Goal: Information Seeking & Learning: Learn about a topic

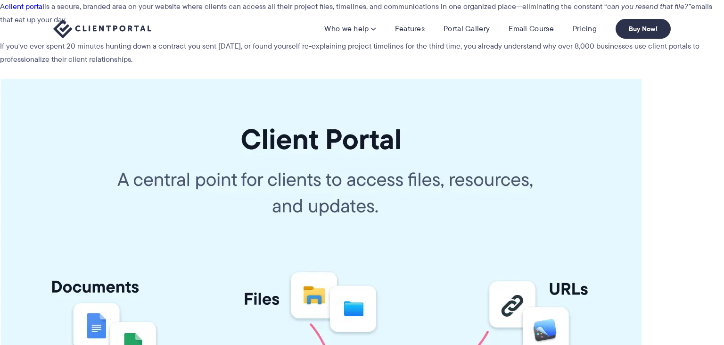
scroll to position [0, 0]
click at [578, 30] on link "Pricing" at bounding box center [585, 28] width 24 height 9
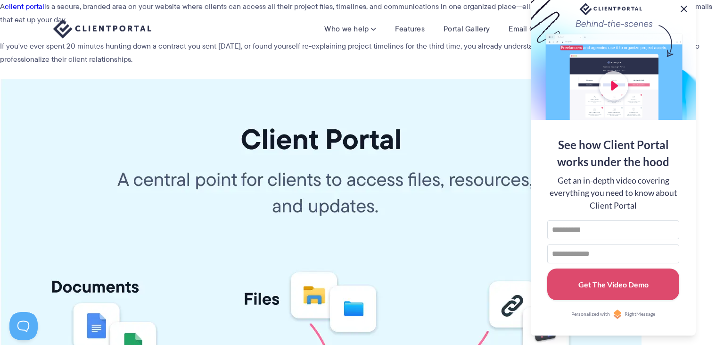
click at [683, 11] on button at bounding box center [683, 8] width 11 height 11
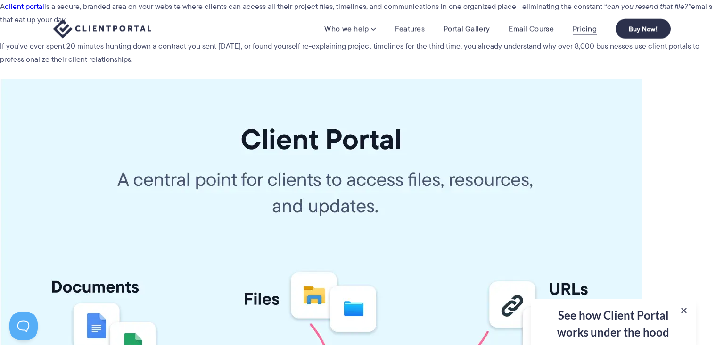
click at [581, 31] on link "Pricing" at bounding box center [585, 28] width 24 height 9
click at [105, 27] on img at bounding box center [102, 28] width 98 height 19
click at [472, 31] on link "Portal Gallery" at bounding box center [466, 28] width 46 height 9
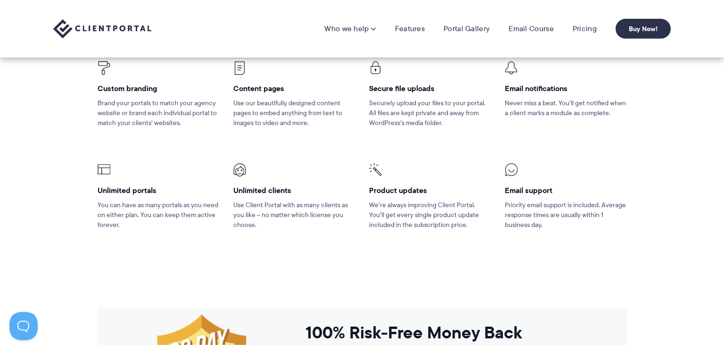
scroll to position [636, 0]
click at [550, 169] on div at bounding box center [566, 171] width 122 height 15
click at [405, 27] on link "Features" at bounding box center [410, 28] width 30 height 9
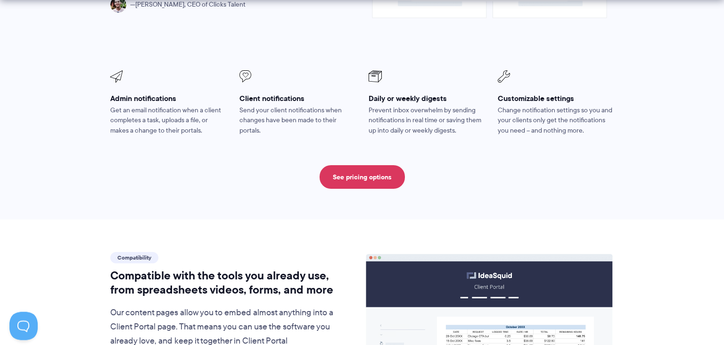
scroll to position [874, 0]
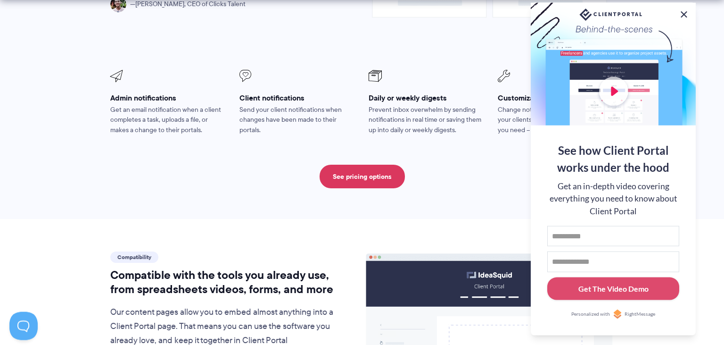
click at [683, 13] on button at bounding box center [683, 14] width 11 height 11
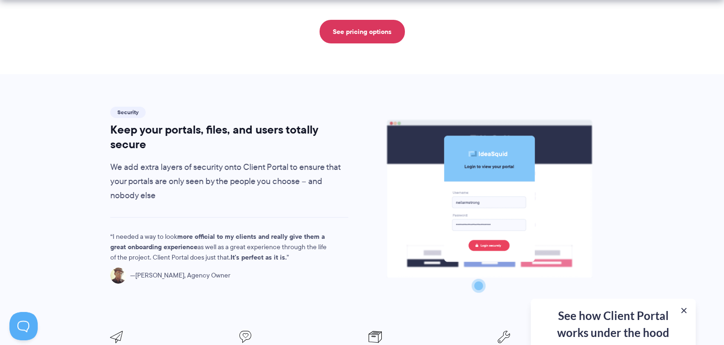
scroll to position [1502, 0]
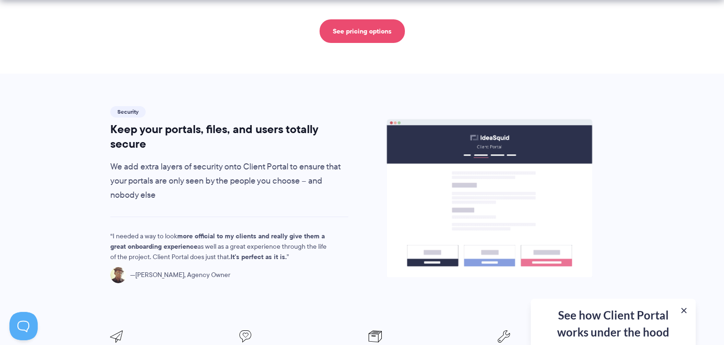
click at [386, 27] on link "See pricing options" at bounding box center [362, 31] width 85 height 24
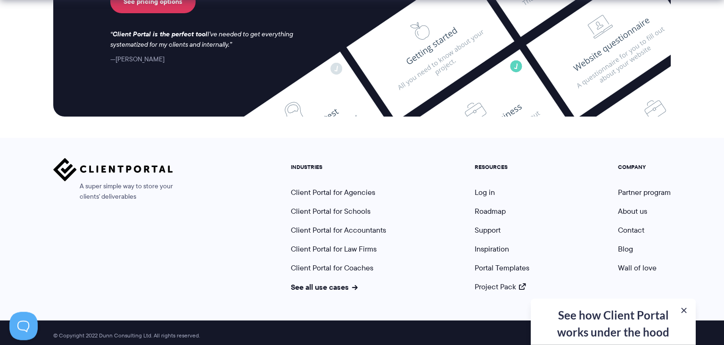
scroll to position [2590, 0]
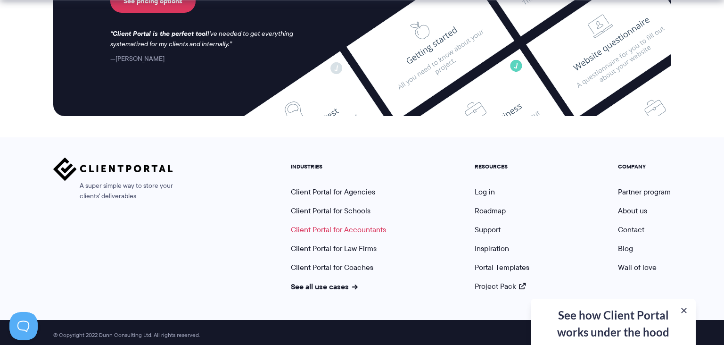
click at [367, 224] on link "Client Portal for Accountants" at bounding box center [338, 229] width 95 height 11
click at [517, 262] on link "Portal Templates" at bounding box center [502, 267] width 55 height 11
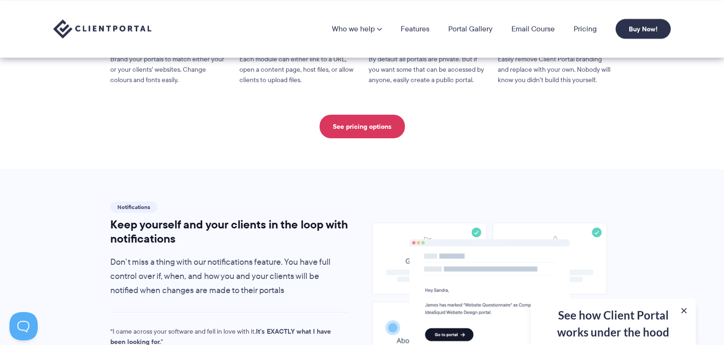
scroll to position [337, 0]
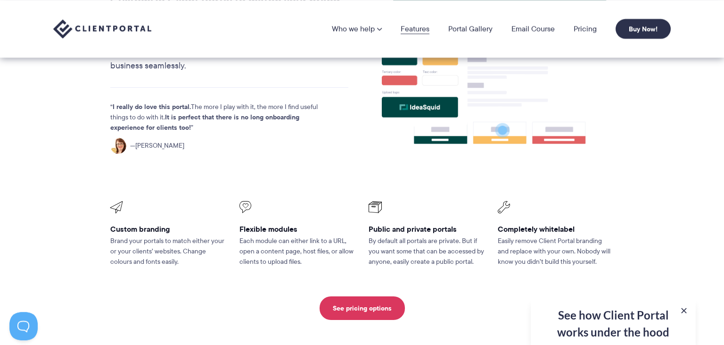
click at [408, 26] on link "Features" at bounding box center [415, 29] width 29 height 8
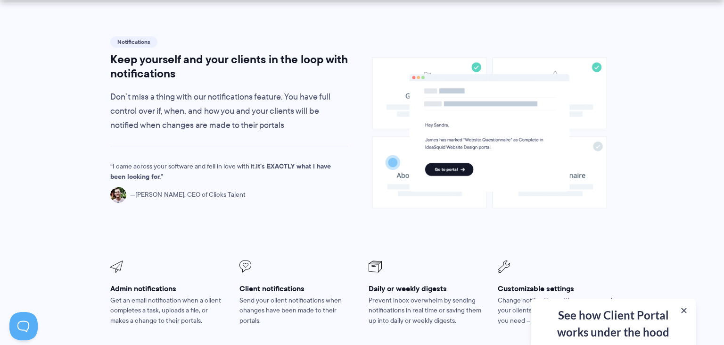
scroll to position [688, 0]
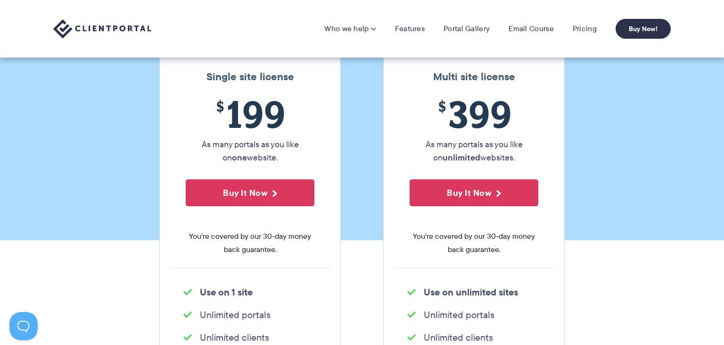
scroll to position [122, 0]
click at [599, 219] on section "Our Super Simple Pricing Pricing shouldn't be complicated. Straightforward plan…" at bounding box center [362, 59] width 724 height 362
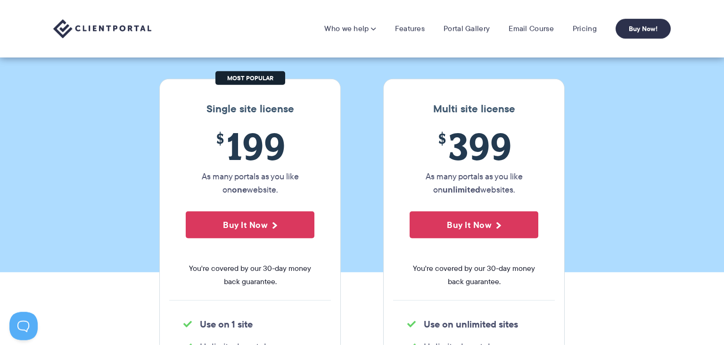
scroll to position [0, 0]
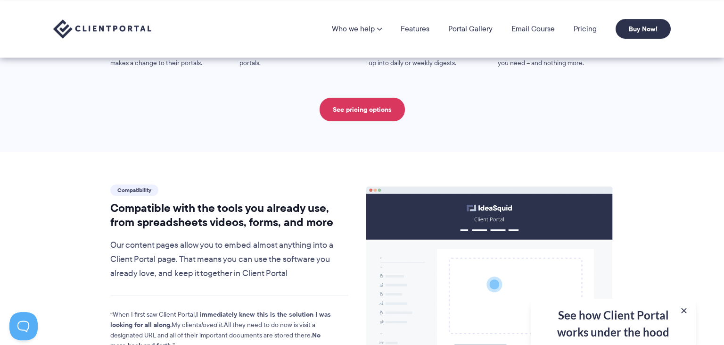
scroll to position [836, 0]
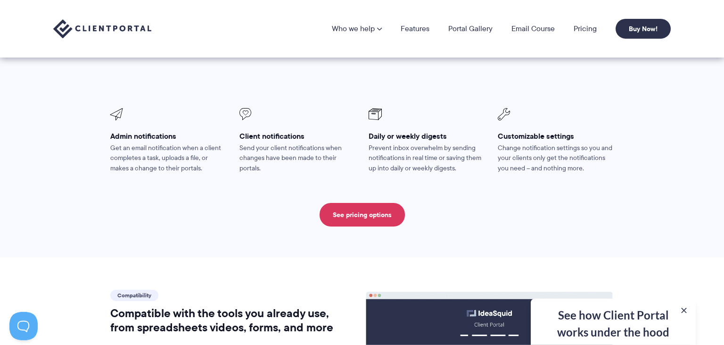
click at [99, 27] on img at bounding box center [102, 28] width 98 height 19
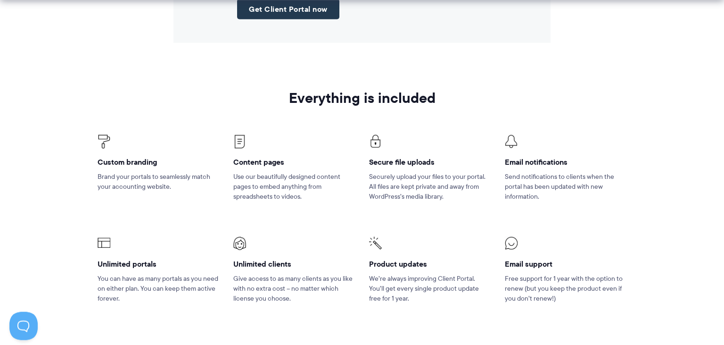
scroll to position [1284, 0]
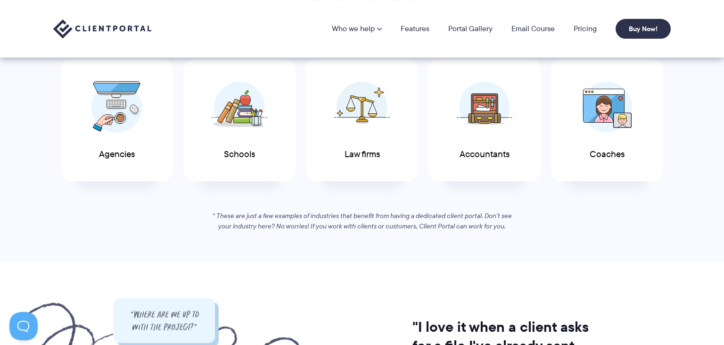
scroll to position [505, 0]
